Goal: Task Accomplishment & Management: Manage account settings

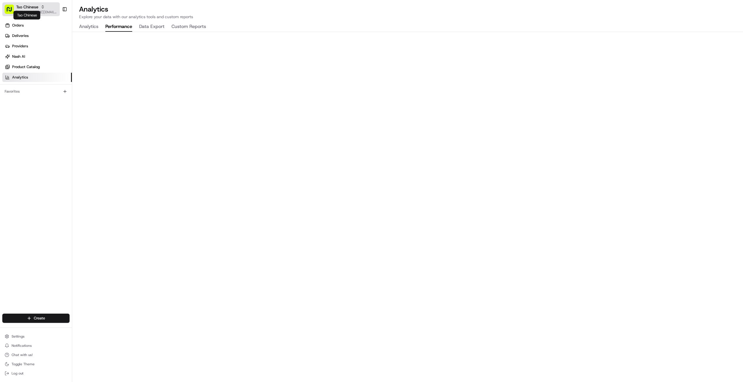
click at [22, 8] on span "Tso Chinese" at bounding box center [27, 7] width 22 height 6
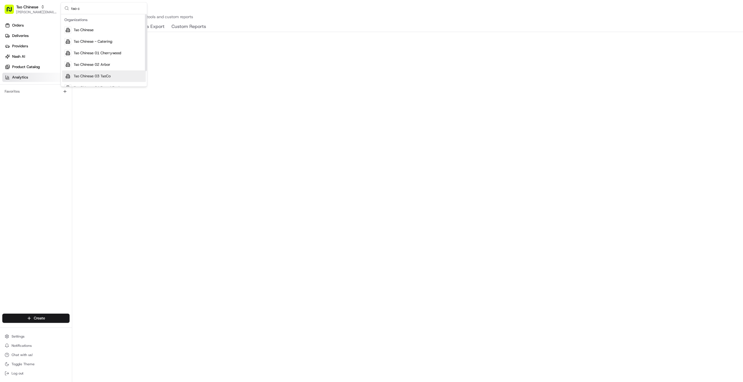
type input "tso c"
click at [85, 77] on span "Tso Chinese 03 TsoCo" at bounding box center [92, 76] width 37 height 5
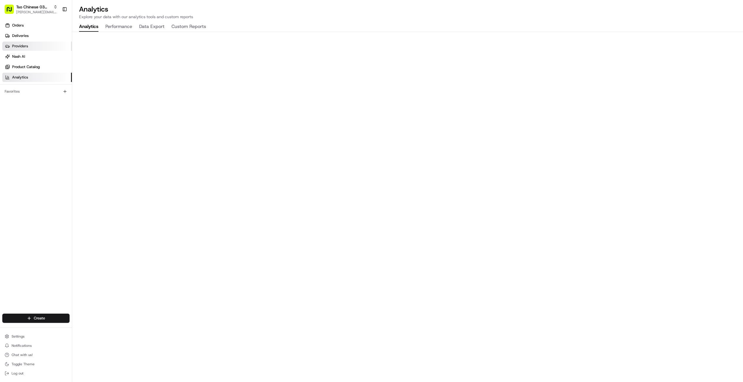
click at [42, 48] on link "Providers" at bounding box center [37, 46] width 70 height 9
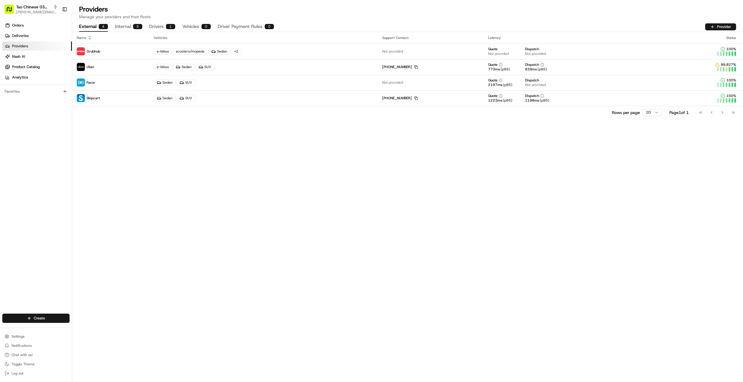
click at [121, 27] on button "Internal 5" at bounding box center [128, 27] width 27 height 10
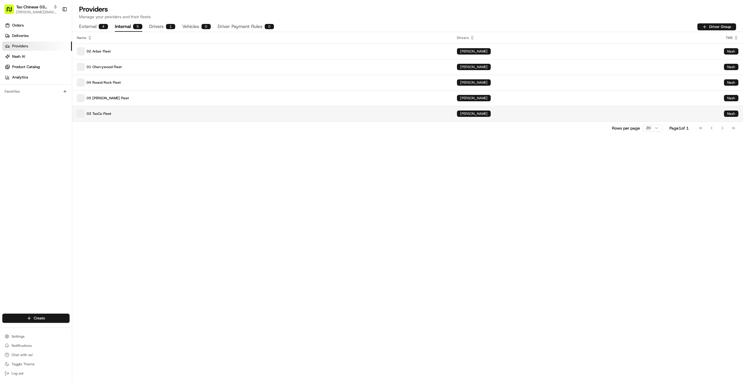
click at [100, 112] on p "03 TsoCo Fleet" at bounding box center [262, 114] width 371 height 8
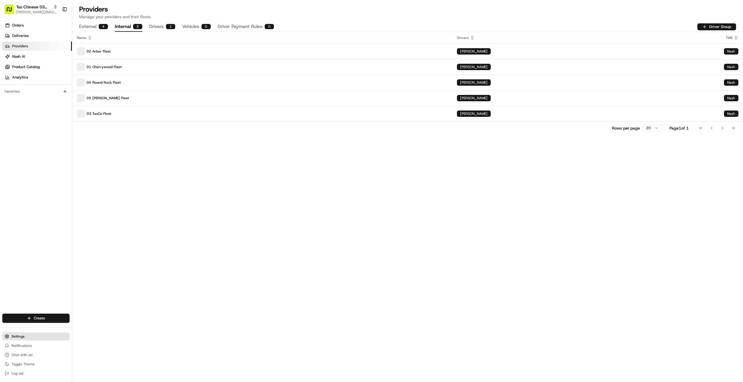
click at [14, 335] on span "Settings" at bounding box center [18, 336] width 13 height 5
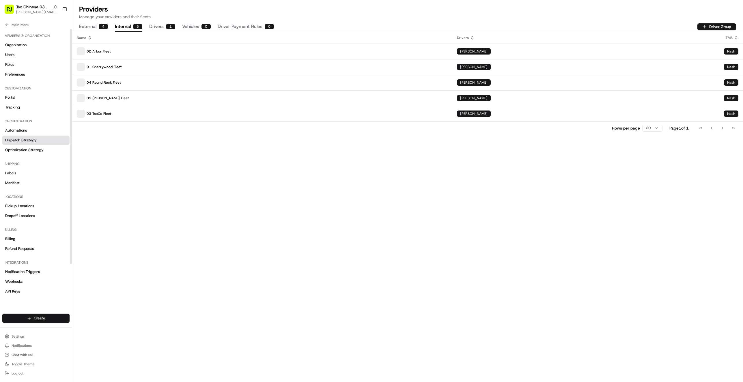
click at [57, 137] on link "Dispatch Strategy" at bounding box center [35, 140] width 67 height 9
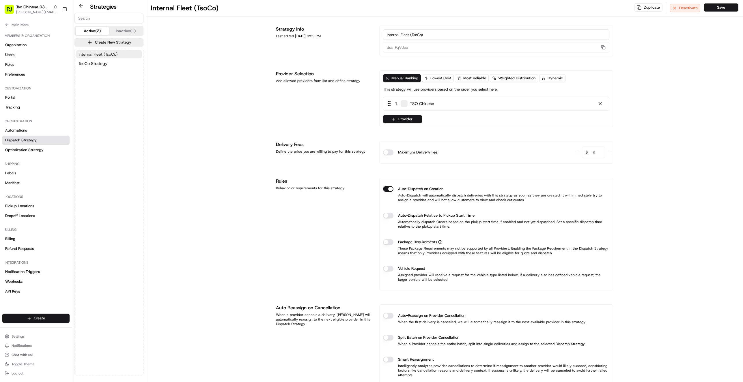
click at [127, 54] on button "Internal Fleet (TsoCo)" at bounding box center [109, 54] width 66 height 8
click at [25, 23] on span "Main Menu" at bounding box center [21, 25] width 18 height 5
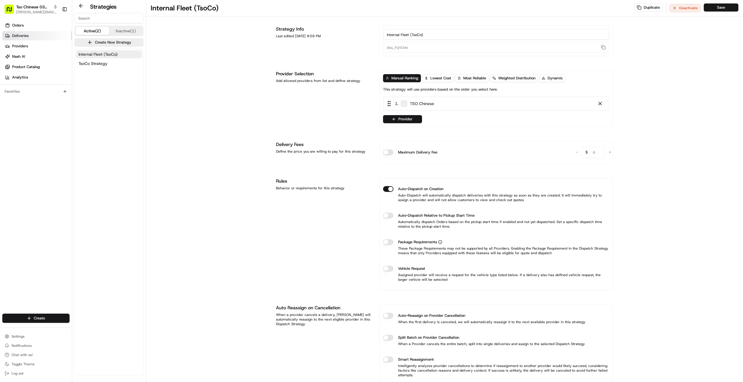
click at [25, 34] on span "Deliveries" at bounding box center [20, 35] width 16 height 5
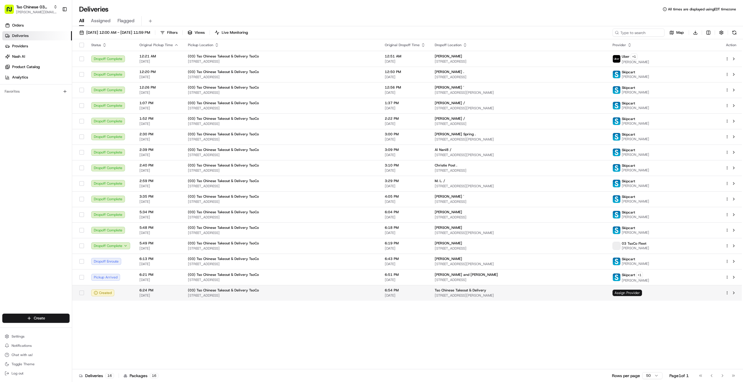
click at [642, 294] on span "Assign Provider" at bounding box center [627, 293] width 29 height 6
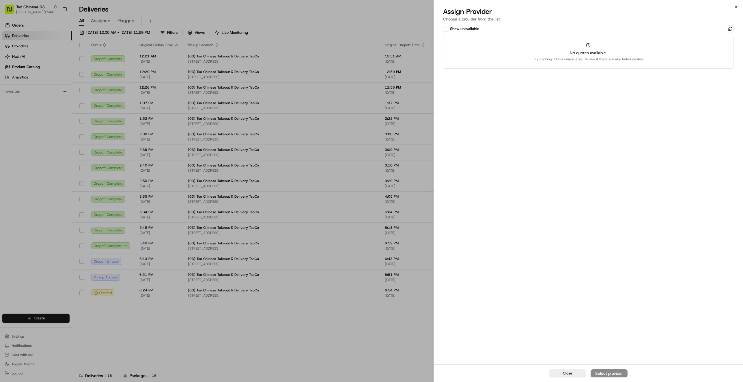
click at [447, 31] on button "Show unavailable" at bounding box center [446, 29] width 6 height 6
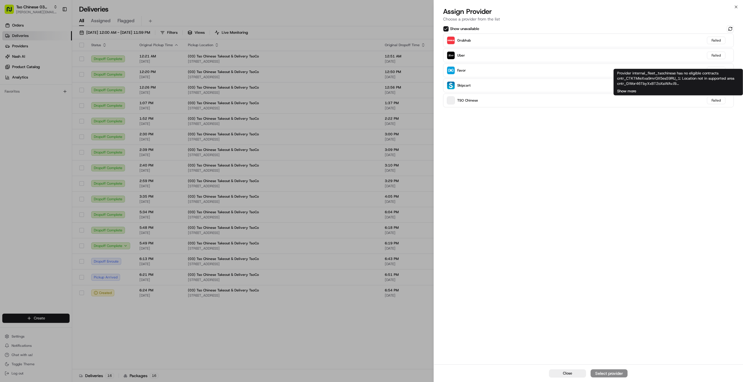
click at [620, 90] on button "Show more" at bounding box center [626, 91] width 19 height 5
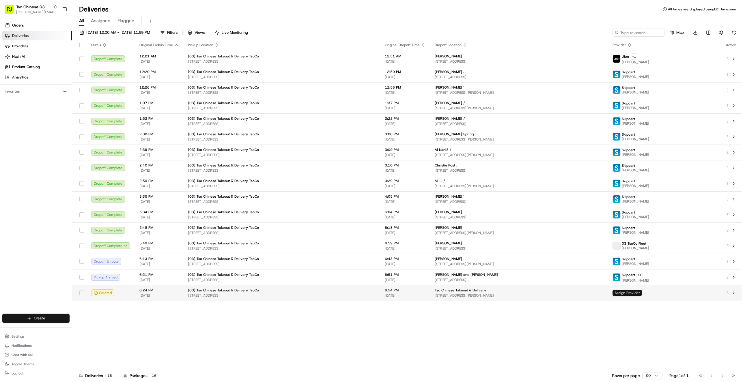
click at [642, 293] on span "Assign Provider" at bounding box center [627, 293] width 29 height 6
click at [726, 297] on div at bounding box center [731, 293] width 12 height 7
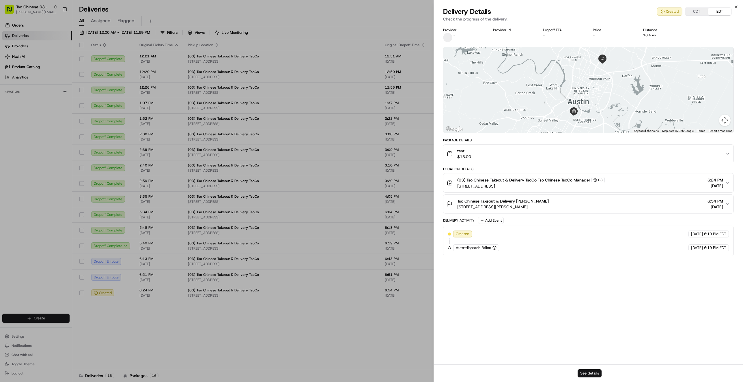
click at [585, 374] on button "See details" at bounding box center [590, 374] width 24 height 8
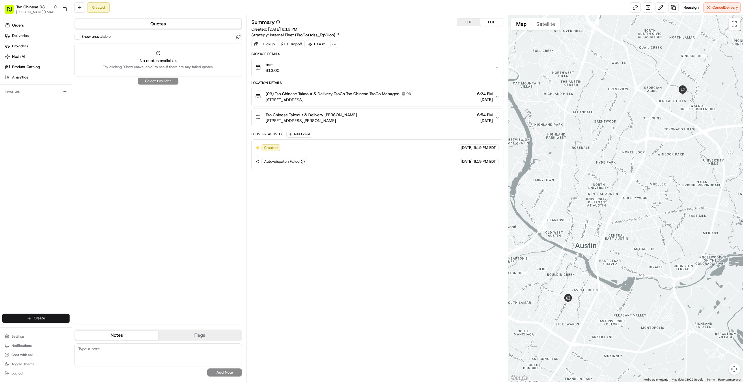
click at [303, 164] on icon "button" at bounding box center [303, 162] width 4 height 4
click at [79, 38] on button "Show unavailable" at bounding box center [77, 37] width 6 height 6
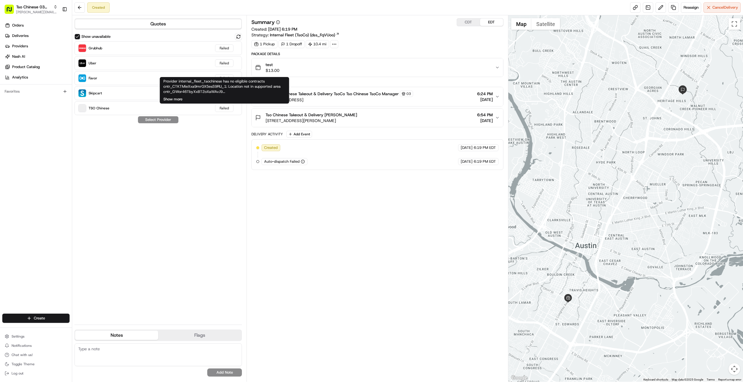
click at [179, 100] on button "Show more" at bounding box center [172, 99] width 19 height 5
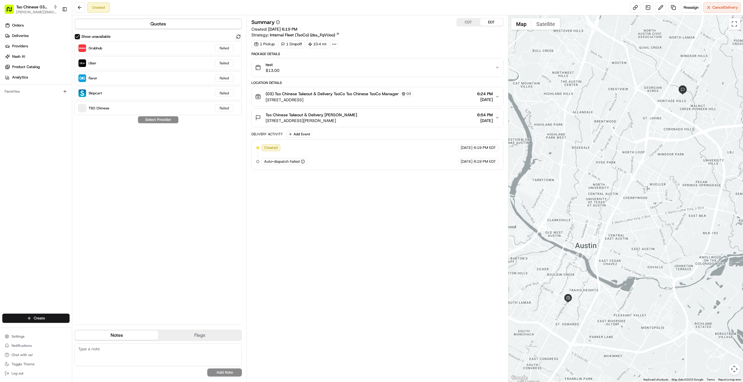
click at [265, 221] on div "Summary CDT EDT Created: 08/15/2025 6:19 PM Strategy: Internal Fleet (TsoCo) (d…" at bounding box center [378, 198] width 252 height 361
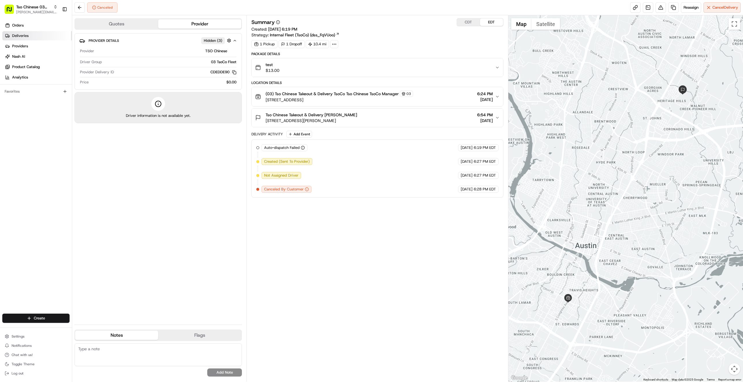
click at [45, 36] on link "Deliveries" at bounding box center [37, 35] width 70 height 9
